Goal: Navigation & Orientation: Go to known website

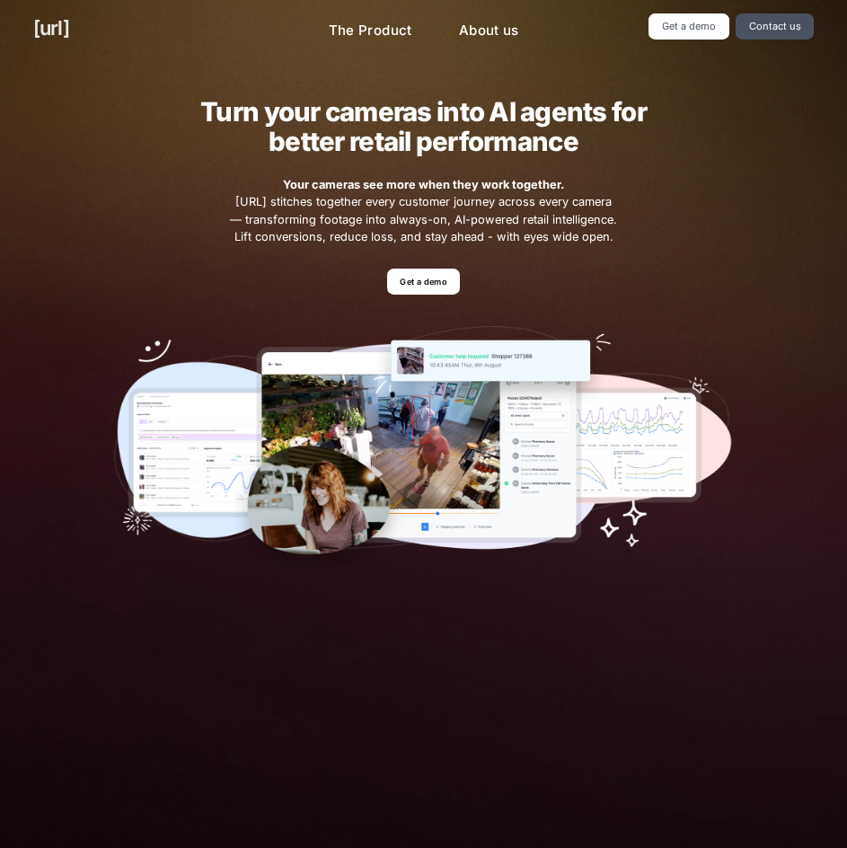
click at [69, 28] on link "[URL]" at bounding box center [51, 28] width 36 height 30
